Goal: Go to known website: Go to known website

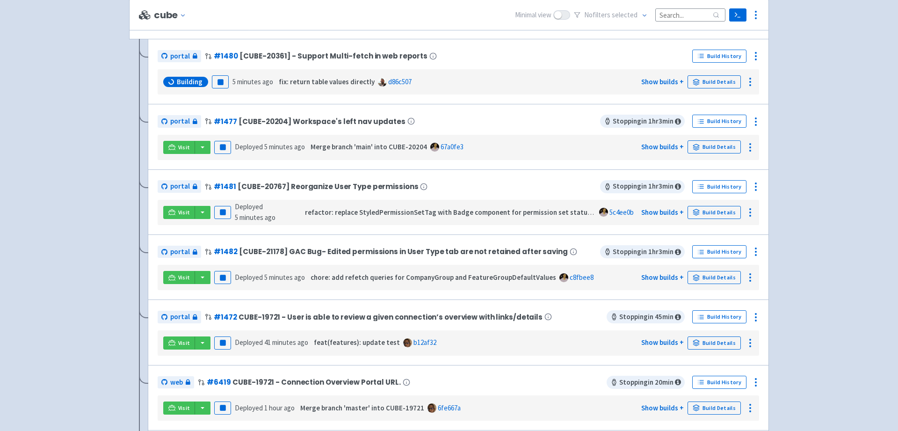
scroll to position [211, 0]
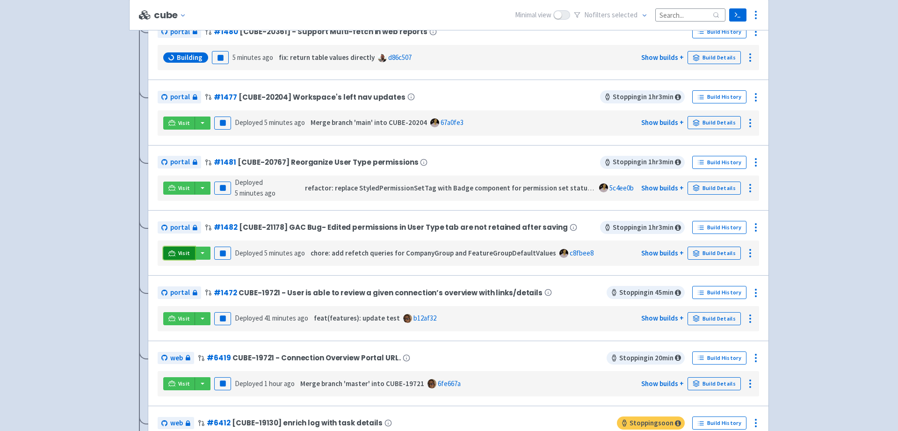
click at [174, 250] on icon at bounding box center [171, 253] width 7 height 7
click at [173, 187] on icon at bounding box center [171, 187] width 7 height 7
click at [172, 255] on icon at bounding box center [171, 253] width 7 height 7
click at [177, 185] on link "Visit" at bounding box center [179, 188] width 32 height 13
